Goal: Transaction & Acquisition: Purchase product/service

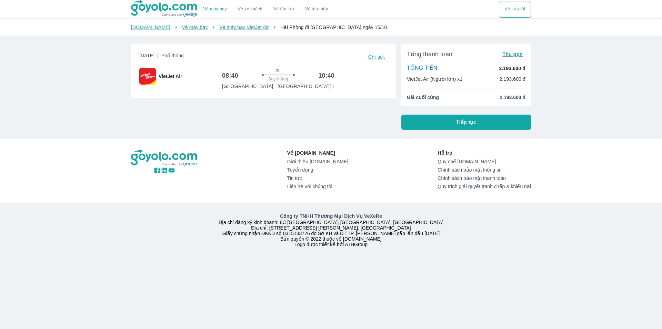
click at [105, 117] on div "Vé máy bay Vé xe khách Vé tàu lửa Vé tàu thủy Vé của tôi [DOMAIN_NAME] Vé máy b…" at bounding box center [331, 164] width 662 height 329
click at [463, 125] on button "Tiếp tục" at bounding box center [466, 121] width 130 height 15
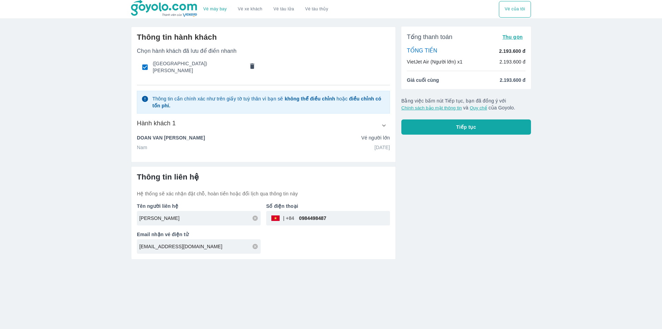
click at [253, 62] on icon "comments" at bounding box center [252, 65] width 7 height 7
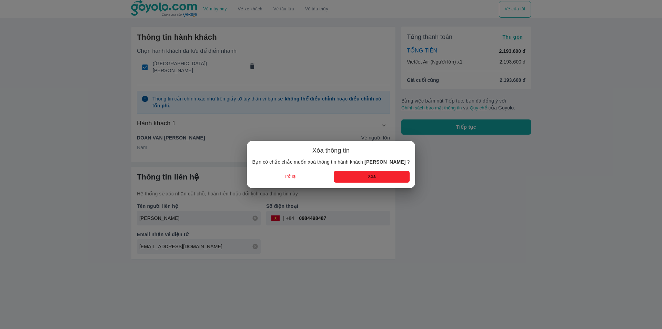
click at [353, 178] on button "Xoá" at bounding box center [372, 176] width 76 height 11
radio input "false"
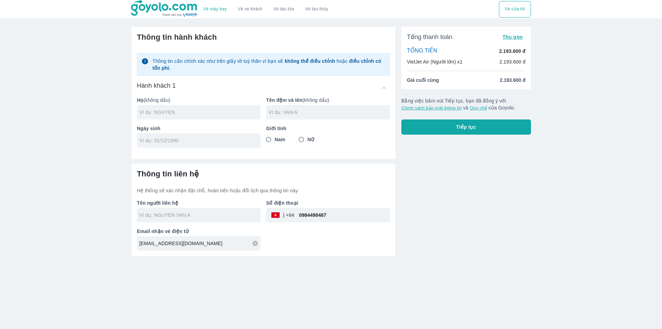
click at [182, 111] on input "text" at bounding box center [199, 112] width 121 height 7
type input "[PERSON_NAME]"
type input "THI TAM"
click at [166, 142] on input "tel" at bounding box center [196, 140] width 114 height 7
type input "[DATE]"
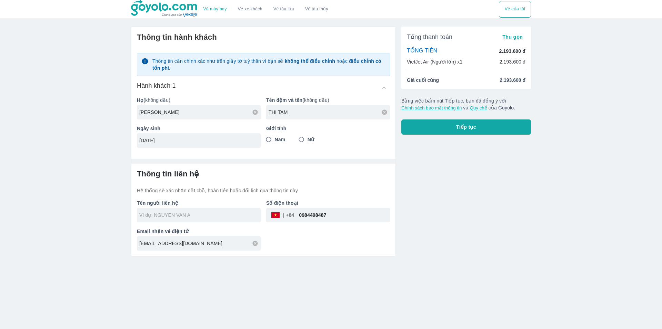
click at [303, 138] on input "Nữ" at bounding box center [301, 139] width 12 height 12
radio input "true"
click at [363, 220] on input "0984498487" at bounding box center [342, 214] width 96 height 17
type input "[PERSON_NAME]"
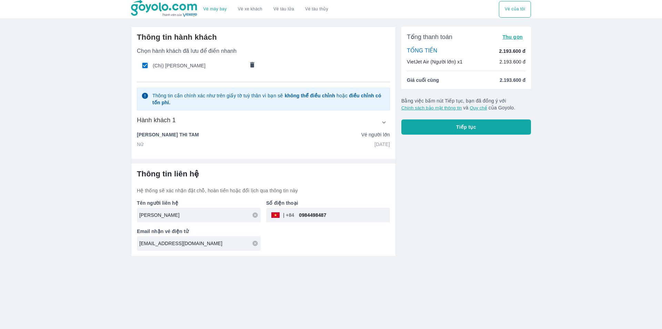
drag, startPoint x: 458, startPoint y: 186, endPoint x: 465, endPoint y: 147, distance: 39.9
click at [458, 181] on div "Tổng thanh toán Thu gọn TỔNG TIỀN 2.193.600 đ VietJet Air (Người lớn) x1 2.193.…" at bounding box center [463, 138] width 135 height 235
click at [465, 129] on span "Tiếp tục" at bounding box center [466, 126] width 20 height 7
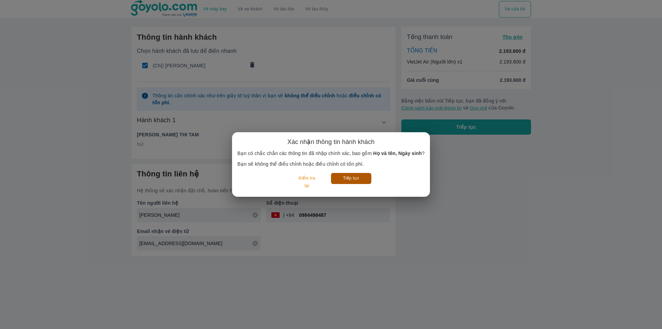
click at [349, 177] on button "Tiếp tục" at bounding box center [351, 178] width 40 height 11
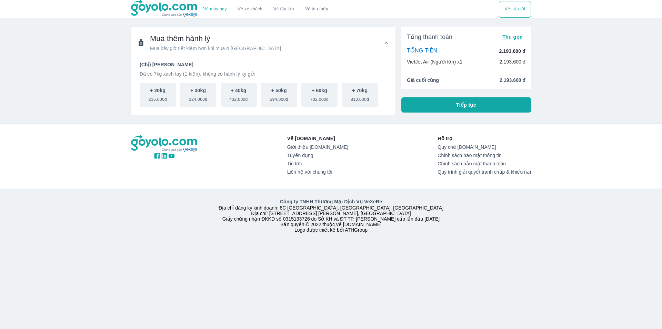
click at [456, 103] on button "Tiếp tục" at bounding box center [466, 104] width 130 height 15
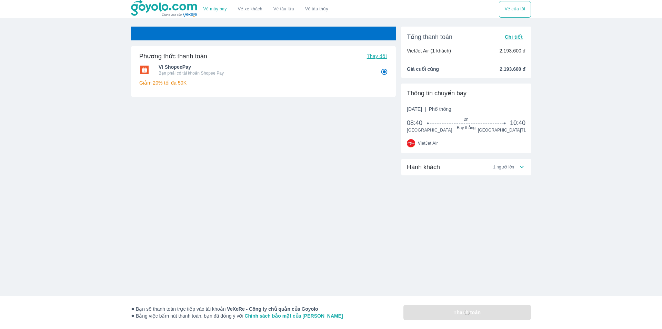
radio input "false"
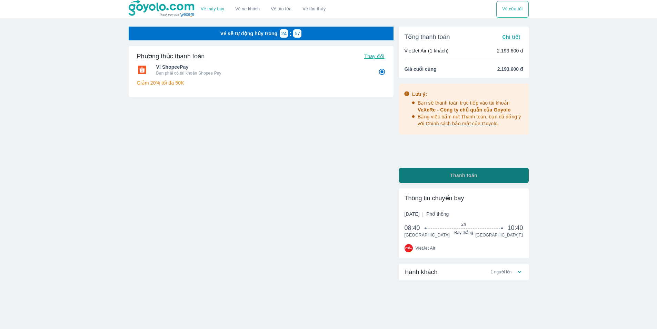
click at [442, 175] on button "Thanh toán" at bounding box center [464, 175] width 130 height 15
radio input "false"
